Goal: Task Accomplishment & Management: Complete application form

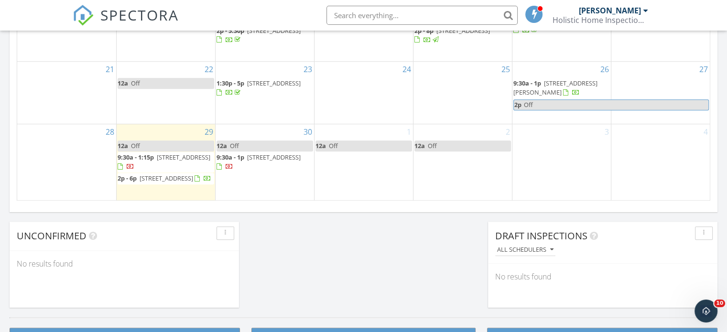
scroll to position [693, 0]
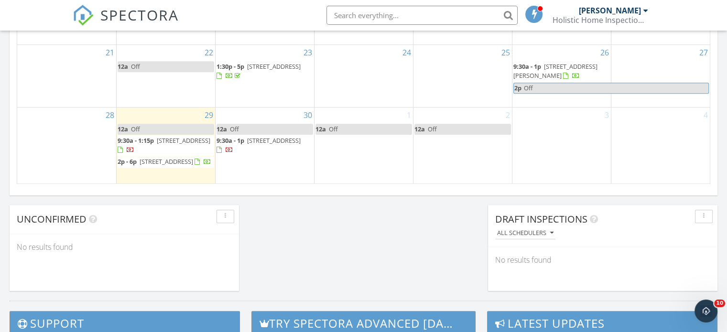
click at [351, 141] on div "1 12a Off" at bounding box center [363, 146] width 98 height 76
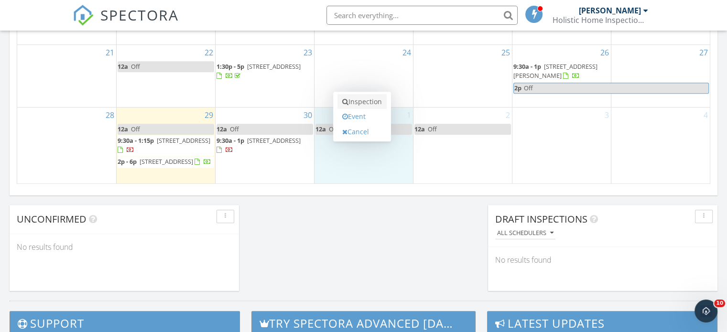
click at [363, 106] on link "Inspection" at bounding box center [361, 101] width 49 height 15
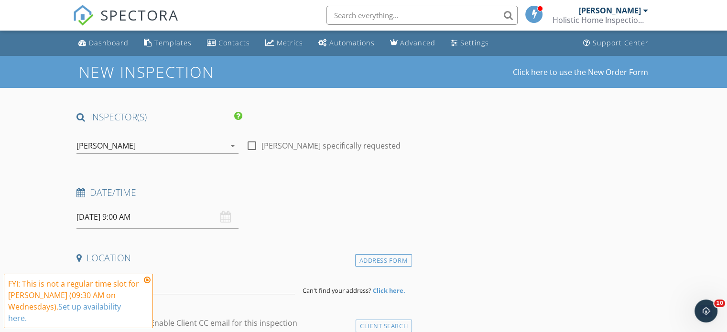
click at [134, 217] on input "10/01/2025 9:00 AM" at bounding box center [157, 216] width 162 height 23
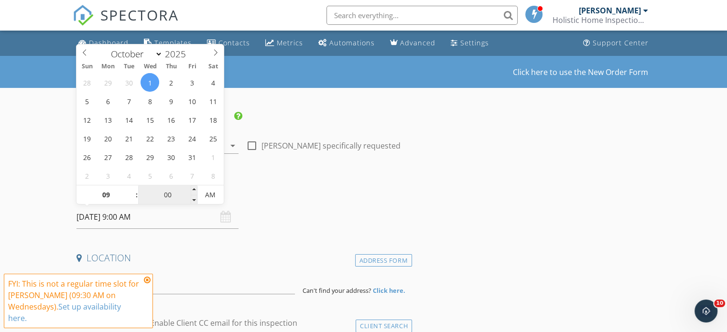
click at [165, 196] on input "00" at bounding box center [167, 195] width 59 height 19
type input "30"
type input "[DATE] 9:30 AM"
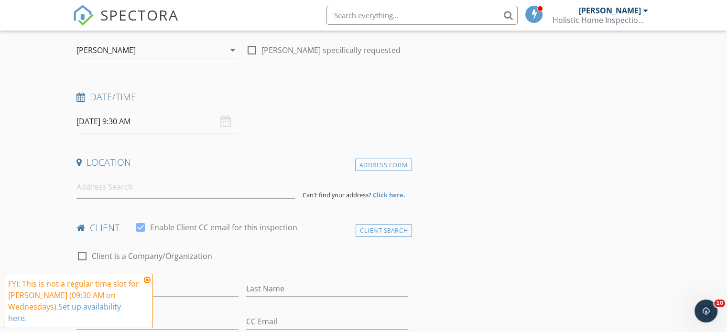
scroll to position [128, 0]
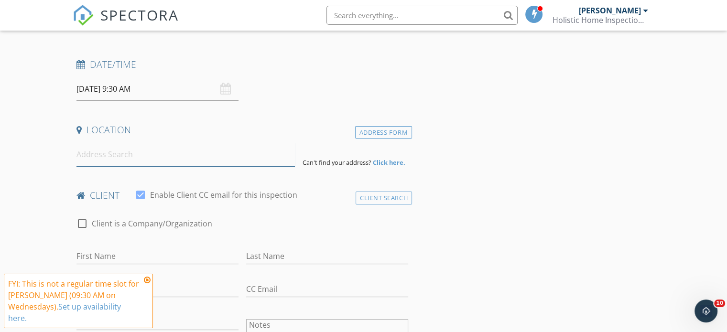
click at [130, 160] on input at bounding box center [185, 154] width 218 height 23
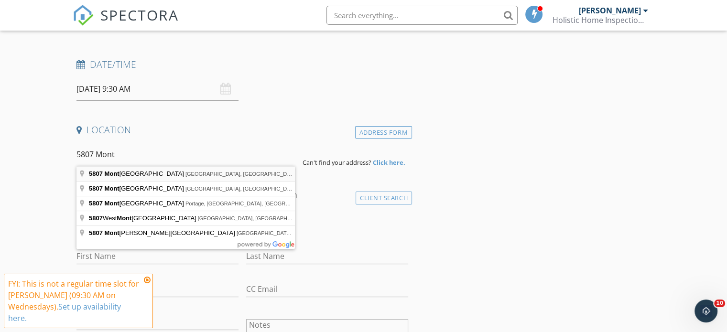
type input "5807 Montgomery Road, Cincinnati, OH, USA"
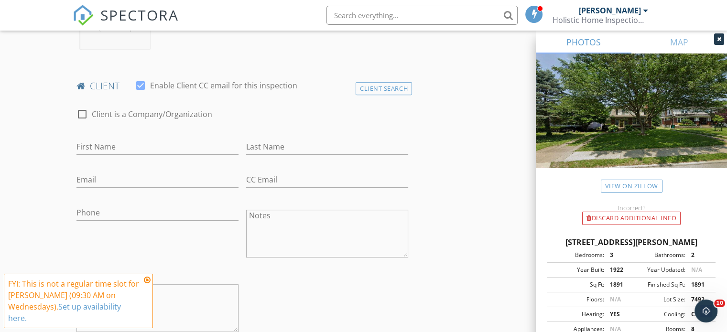
scroll to position [434, 0]
click at [104, 143] on input "First Name" at bounding box center [157, 146] width 162 height 16
type input "[PERSON_NAME]"
click at [384, 87] on div "Client Search" at bounding box center [384, 87] width 56 height 13
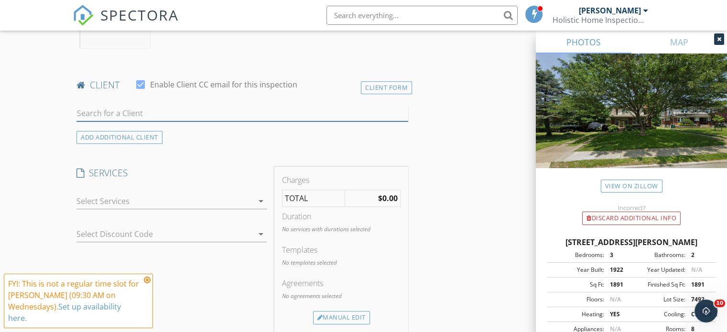
click at [177, 115] on input "text" at bounding box center [242, 114] width 332 height 16
type input "d"
type input "casey"
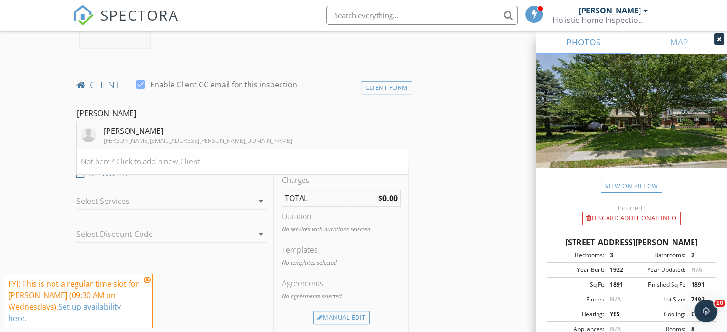
click at [203, 138] on li "Casey Wakefield casey.wakefield@outlook.com" at bounding box center [242, 134] width 331 height 27
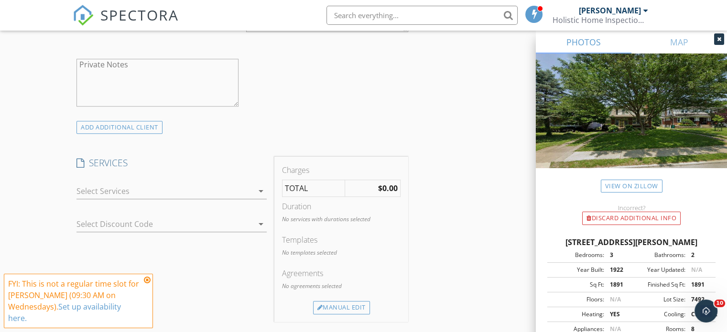
scroll to position [663, 0]
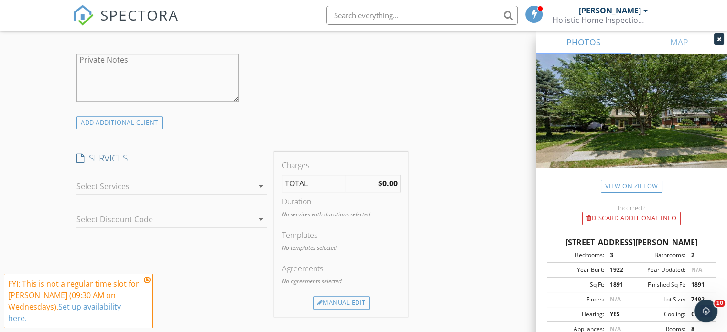
click at [127, 189] on div at bounding box center [164, 186] width 177 height 15
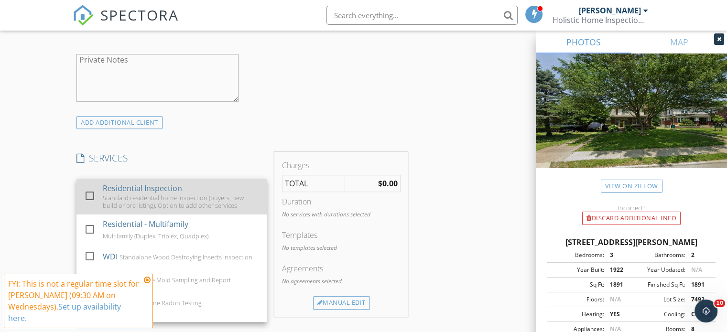
click at [91, 195] on div at bounding box center [90, 196] width 16 height 16
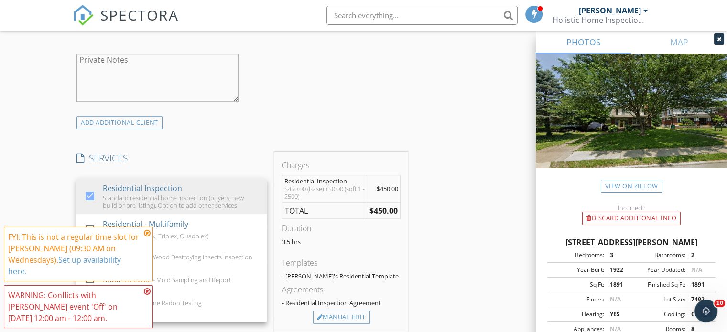
click at [53, 193] on div "New Inspection Click here to use the New Order Form INSPECTOR(S) check_box Cale…" at bounding box center [363, 222] width 727 height 1659
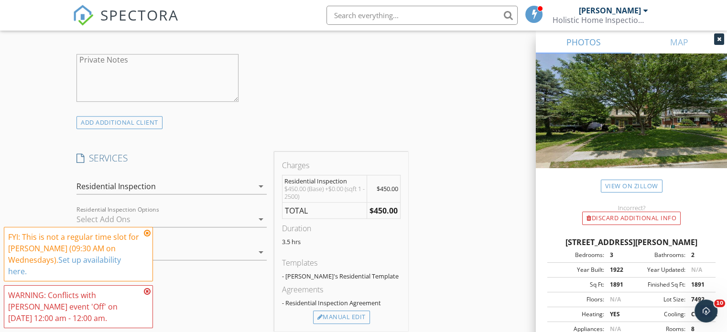
click at [148, 234] on icon at bounding box center [147, 233] width 7 height 8
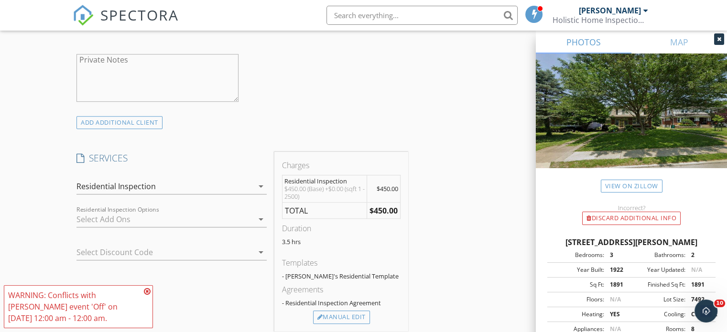
click at [149, 291] on icon at bounding box center [147, 292] width 7 height 8
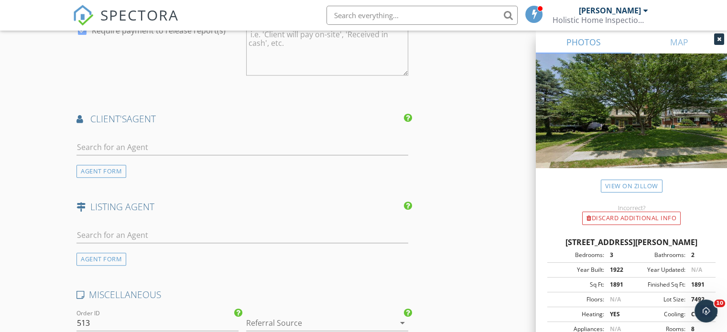
scroll to position [1097, 0]
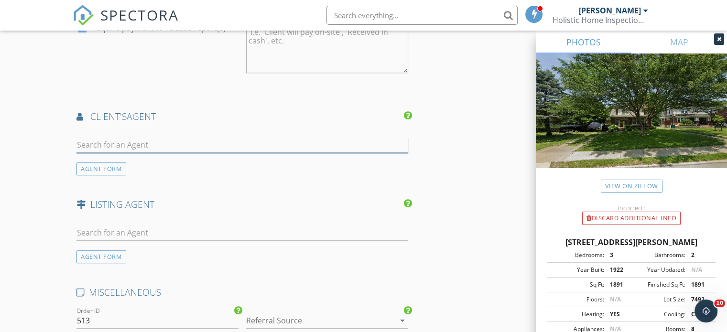
click at [119, 140] on input "text" at bounding box center [242, 145] width 332 height 16
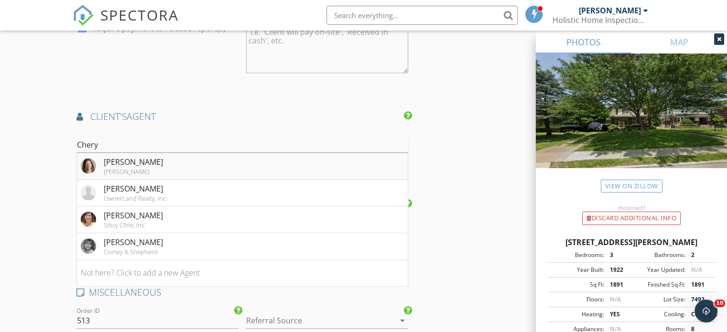
type input "Chery"
click at [109, 168] on div "[PERSON_NAME]" at bounding box center [133, 172] width 59 height 8
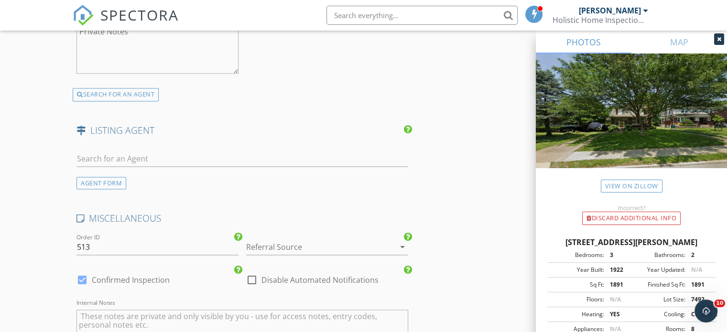
scroll to position [1405, 0]
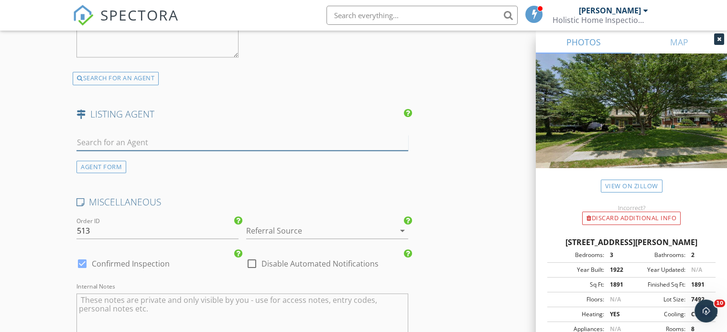
click at [111, 140] on input "text" at bounding box center [242, 143] width 332 height 16
type input "liz"
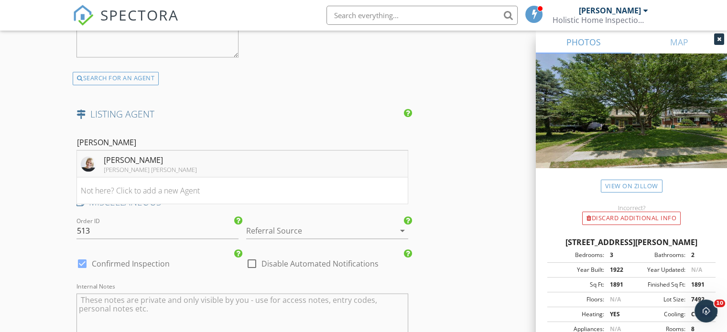
click at [181, 161] on li "Liz Lemon Kopf Hunter Haas" at bounding box center [242, 164] width 331 height 27
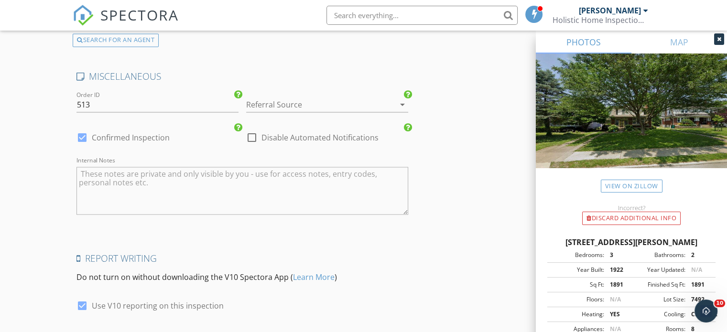
scroll to position [1749, 0]
click at [311, 97] on div at bounding box center [313, 104] width 135 height 15
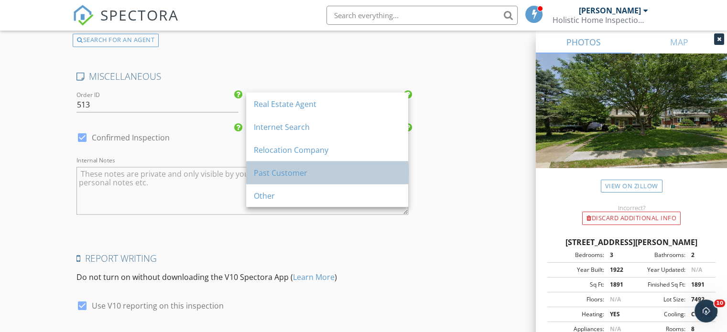
click at [297, 176] on div "Past Customer" at bounding box center [327, 172] width 147 height 11
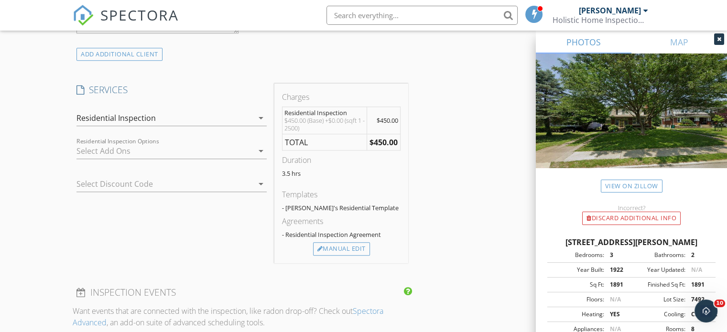
scroll to position [730, 0]
click at [105, 185] on div at bounding box center [157, 185] width 163 height 15
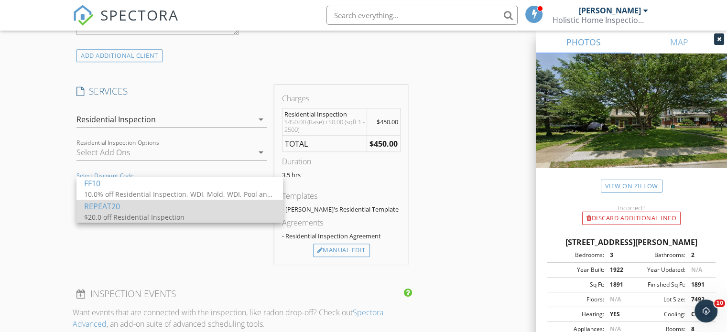
click at [97, 212] on div "$20.0 off Residential Inspection" at bounding box center [179, 217] width 191 height 10
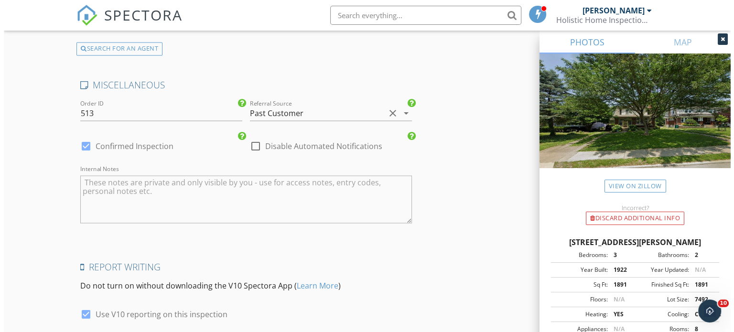
scroll to position [1829, 0]
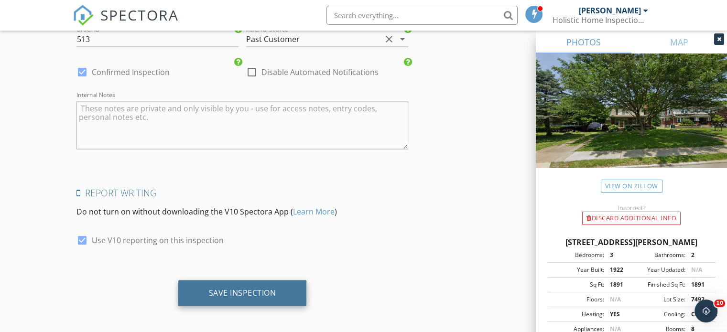
click at [217, 292] on div "Save Inspection" at bounding box center [242, 293] width 67 height 10
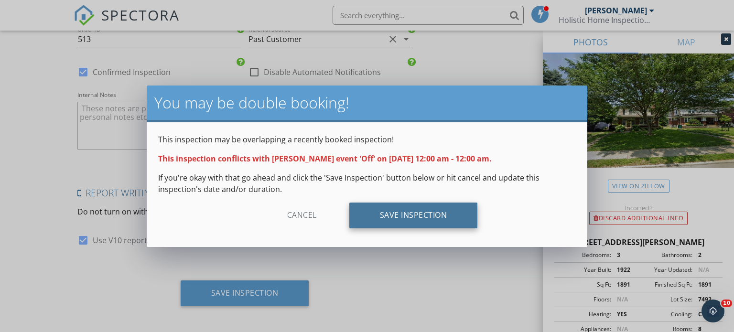
click at [433, 225] on div "Save Inspection" at bounding box center [413, 216] width 129 height 26
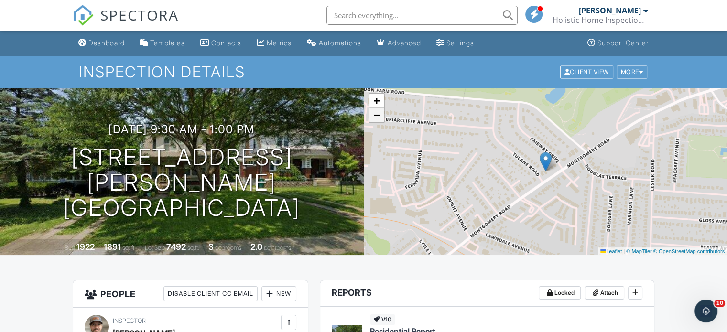
click at [379, 116] on span "−" at bounding box center [376, 115] width 6 height 12
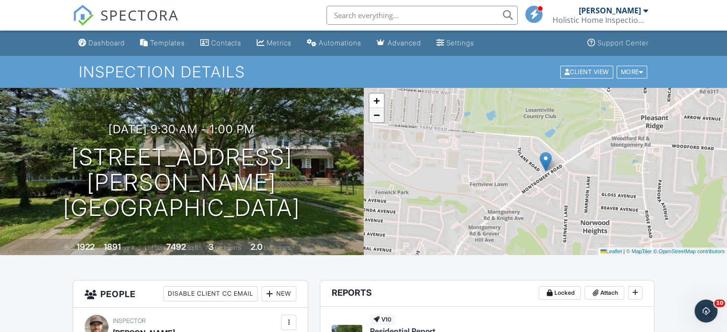
click at [379, 116] on span "−" at bounding box center [376, 115] width 6 height 12
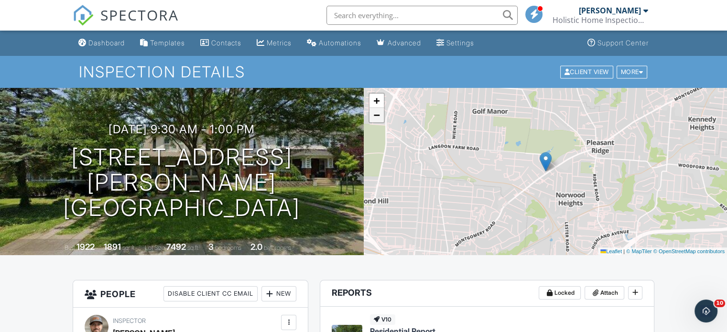
click at [379, 116] on span "−" at bounding box center [376, 115] width 6 height 12
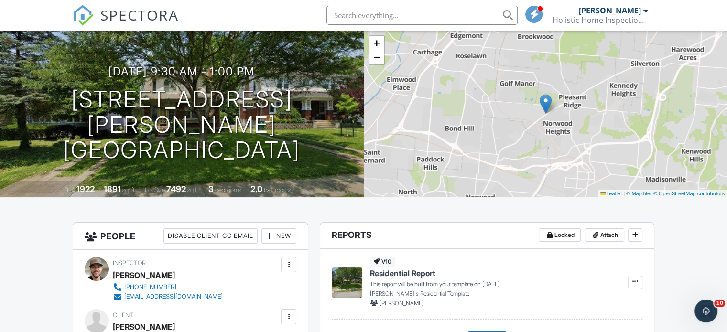
scroll to position [55, 0]
